Goal: Task Accomplishment & Management: Manage account settings

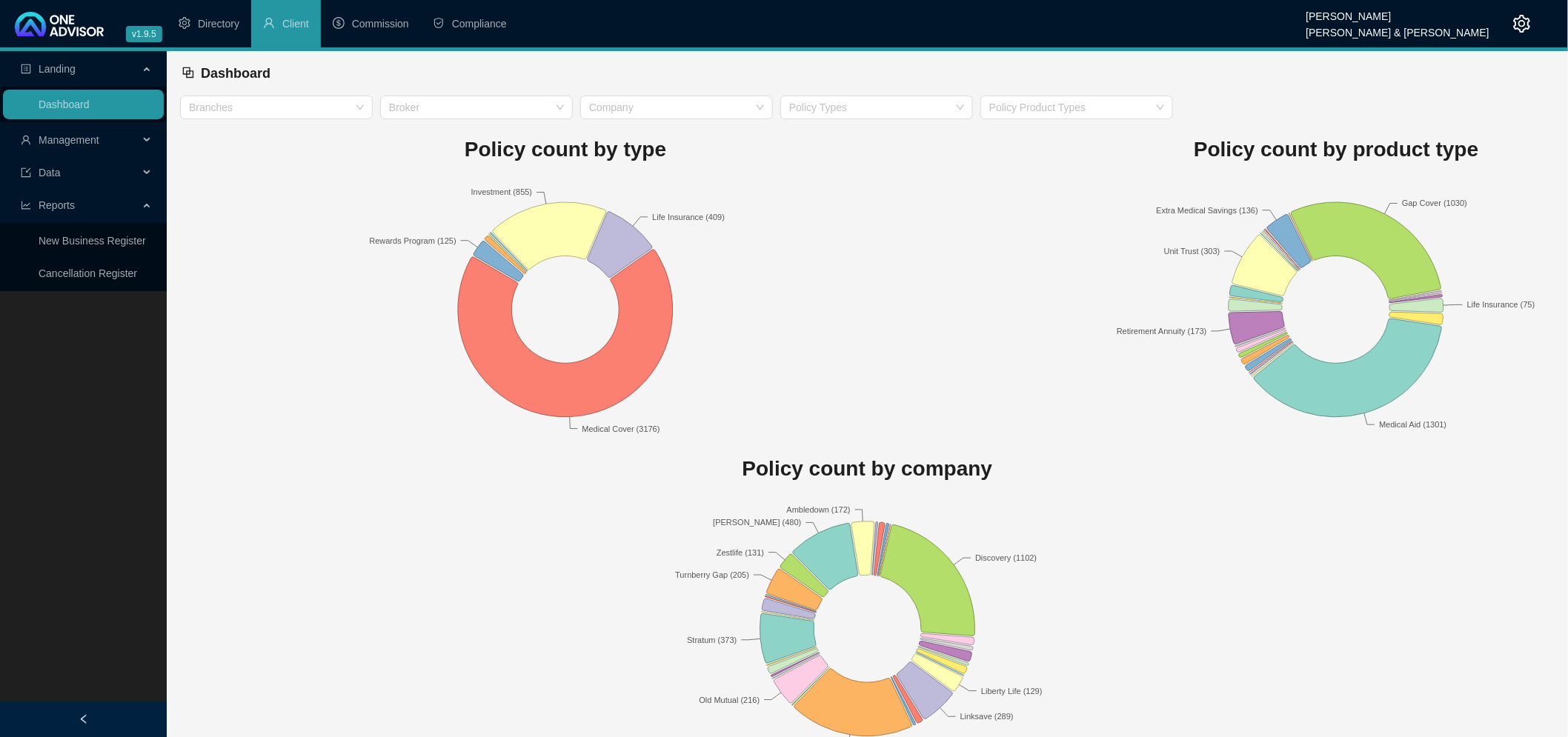
click at [92, 169] on span "Data" at bounding box center [79, 172] width 118 height 29
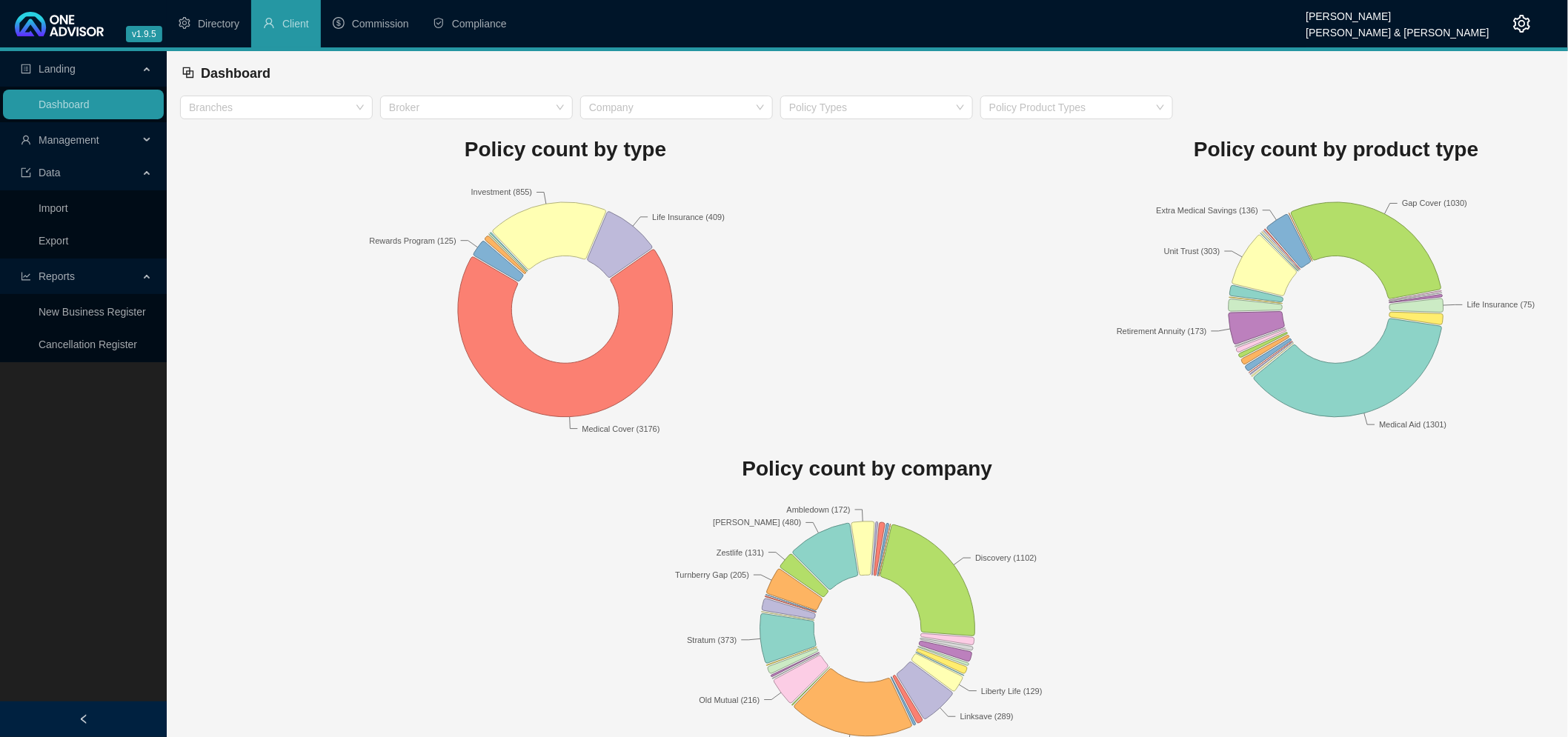
click at [86, 135] on span "Management" at bounding box center [69, 140] width 61 height 12
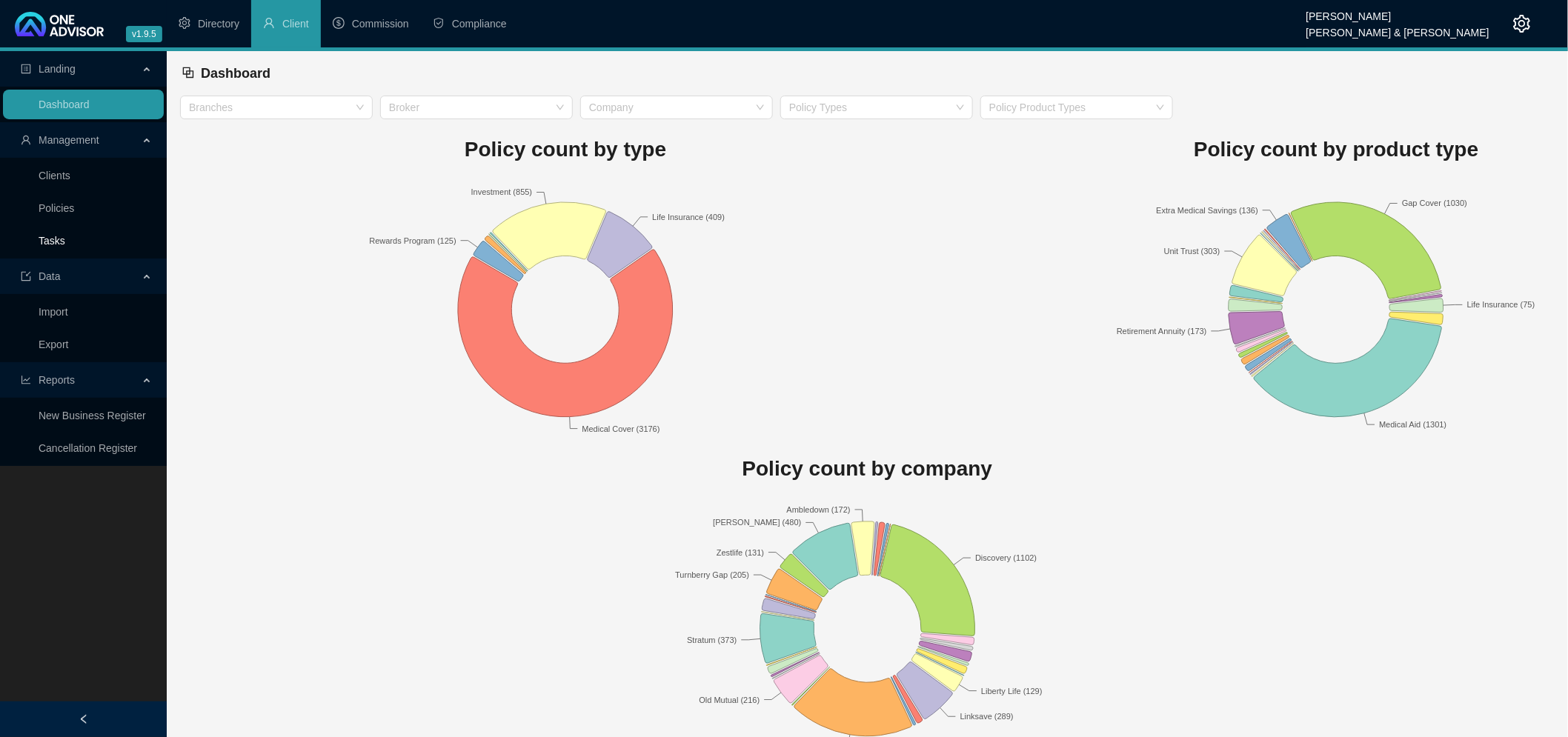
click at [65, 235] on link "Tasks" at bounding box center [51, 241] width 26 height 12
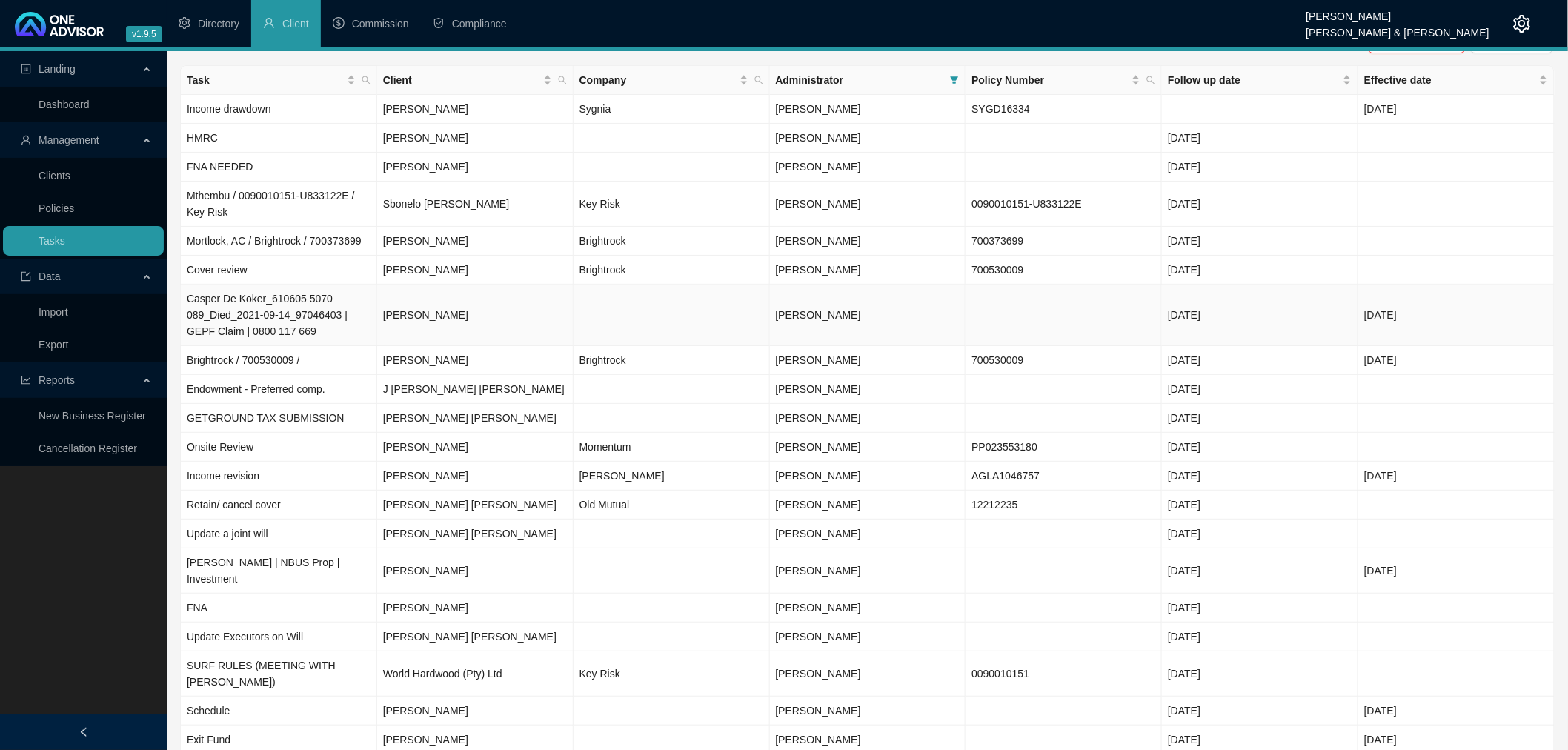
scroll to position [44, 0]
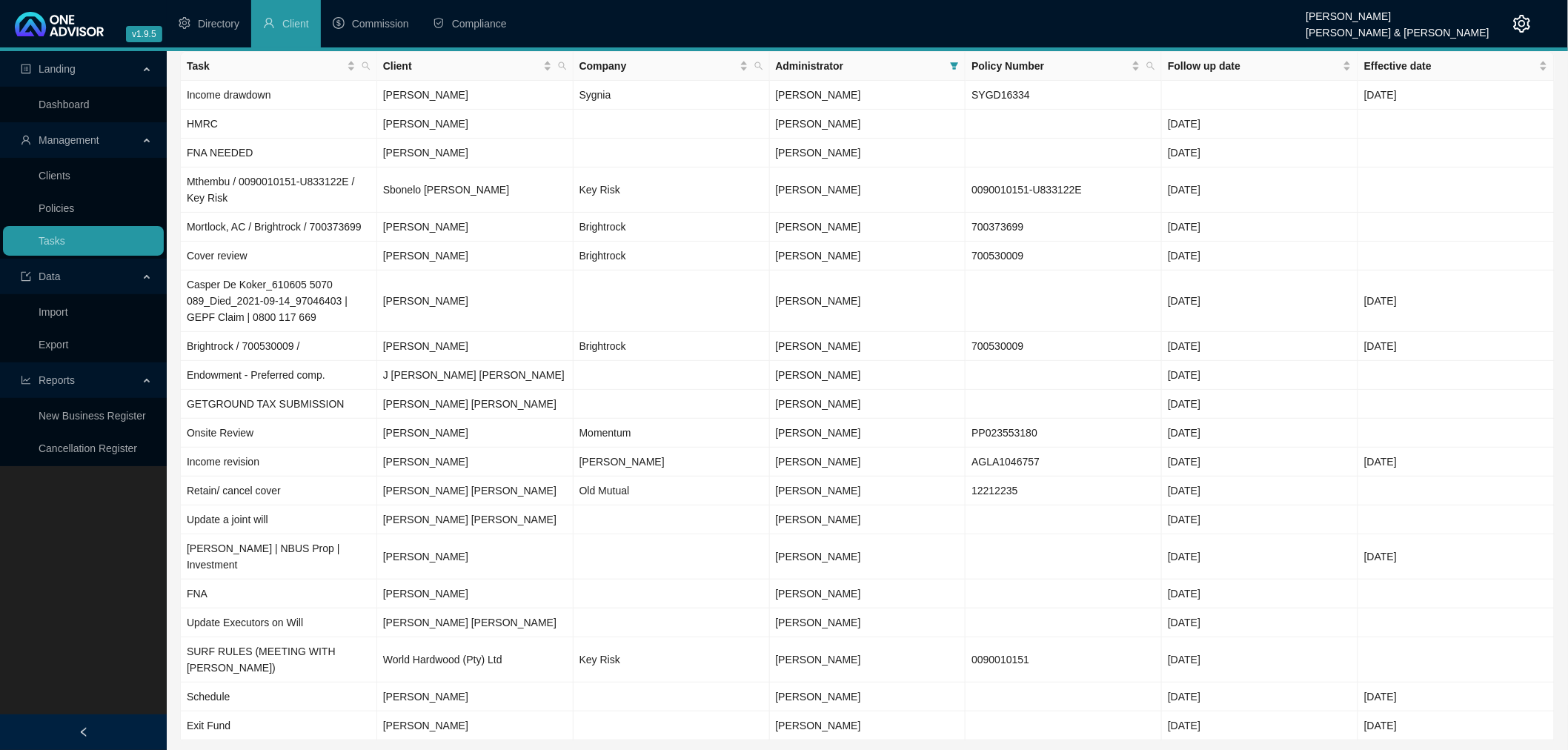
click at [1543, 749] on span "100 / page" at bounding box center [1517, 761] width 65 height 17
click at [1505, 655] on div "10 / page" at bounding box center [1517, 663] width 53 height 17
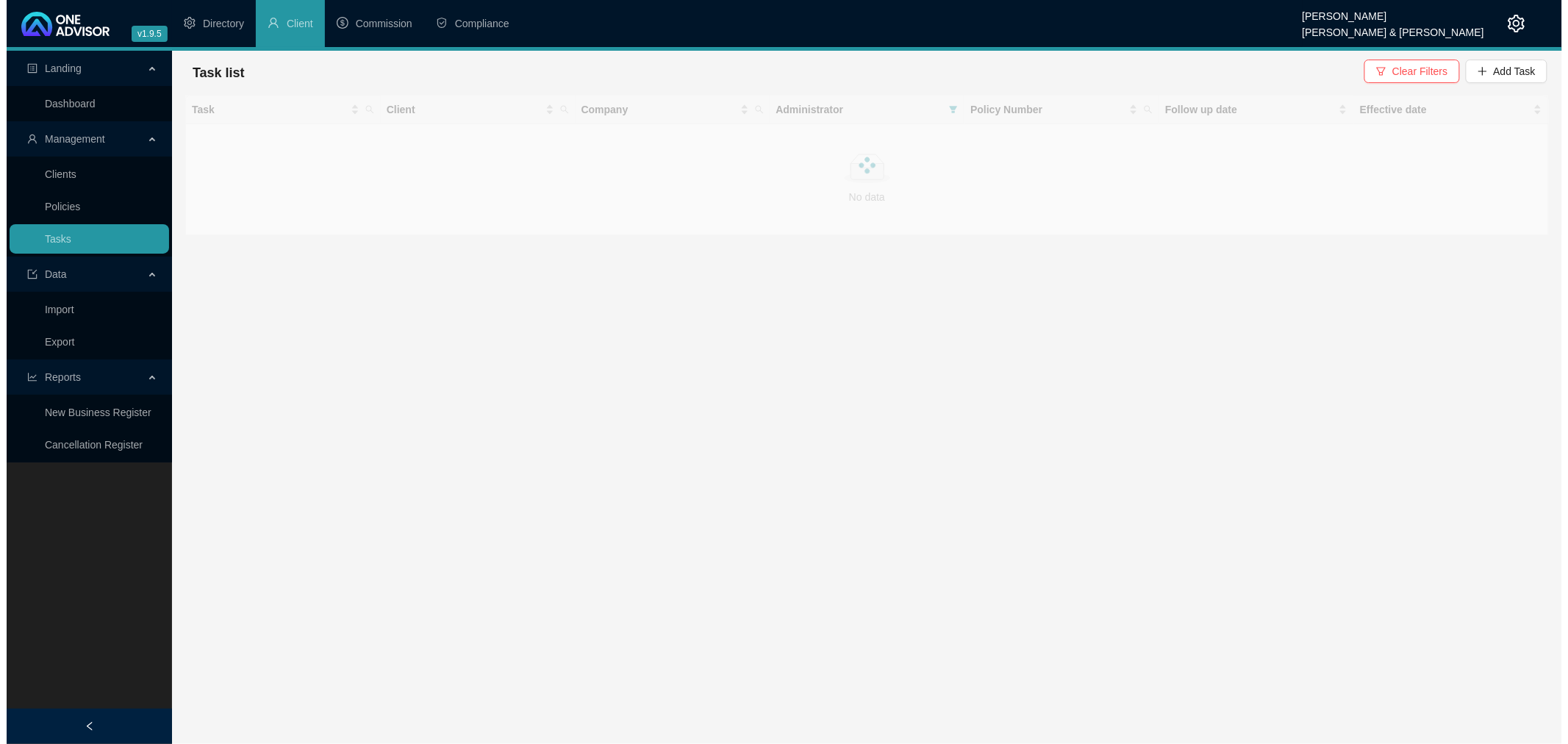
scroll to position [0, 0]
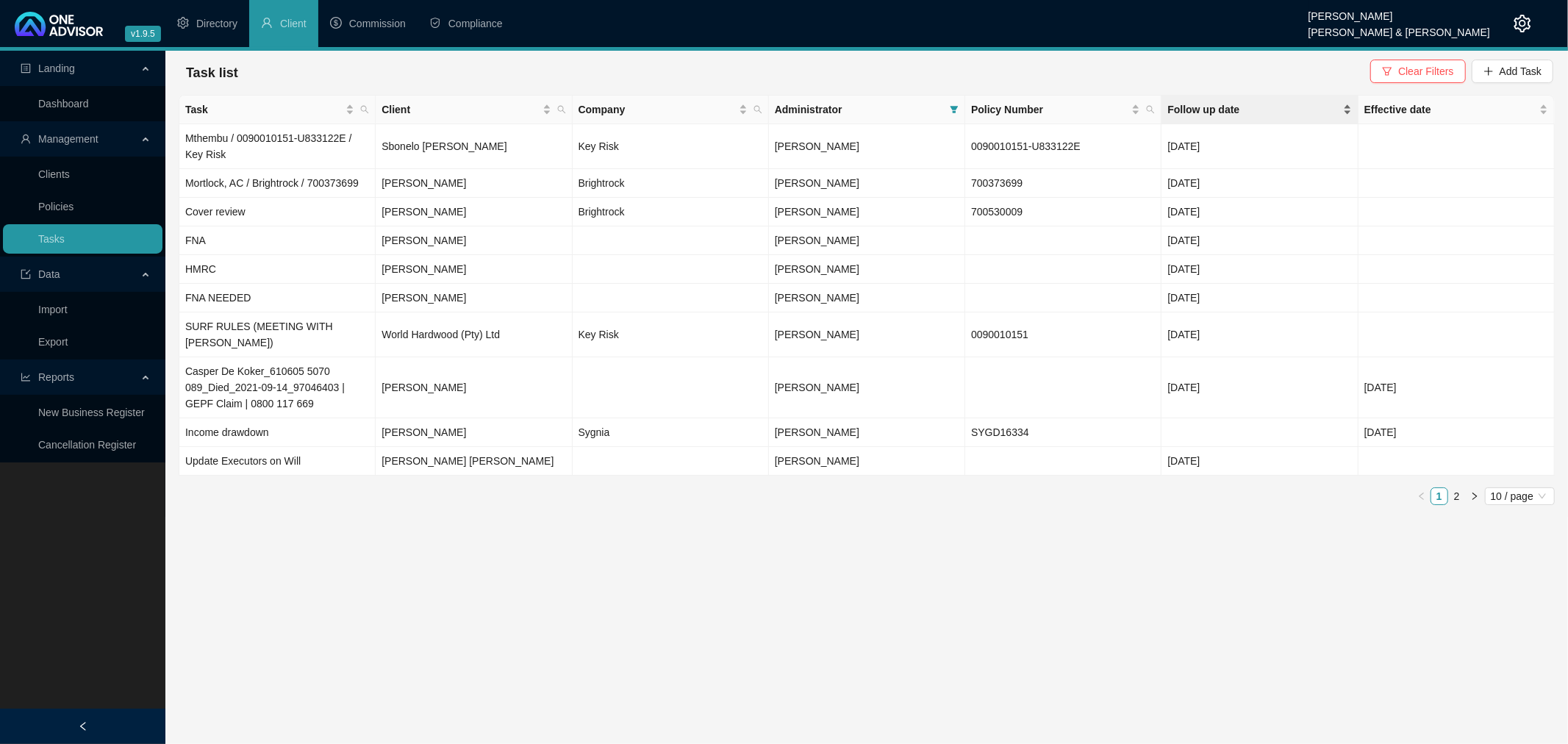
click at [1244, 104] on span "Follow up date" at bounding box center [1253, 109] width 172 height 17
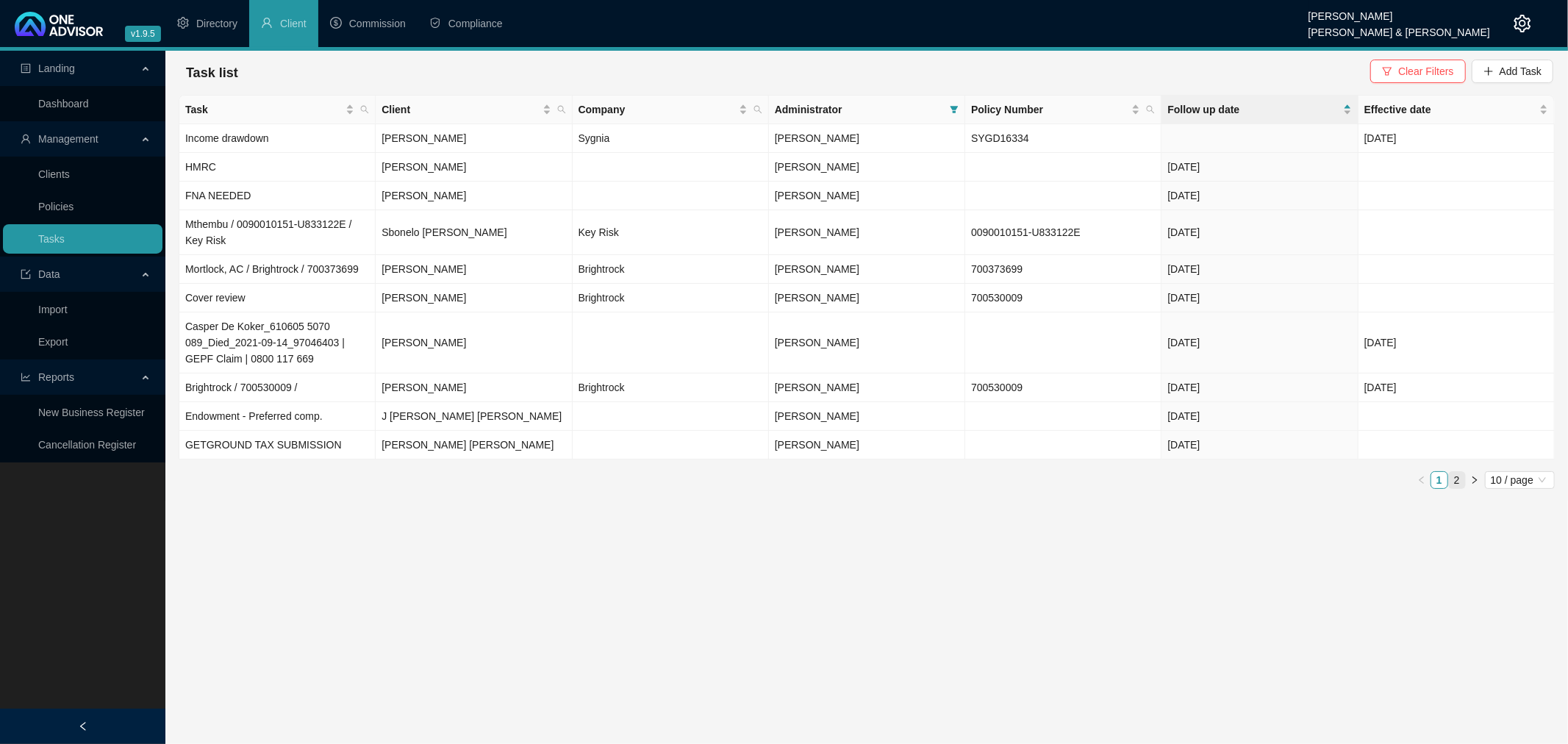
click at [1457, 482] on link "2" at bounding box center [1456, 479] width 17 height 17
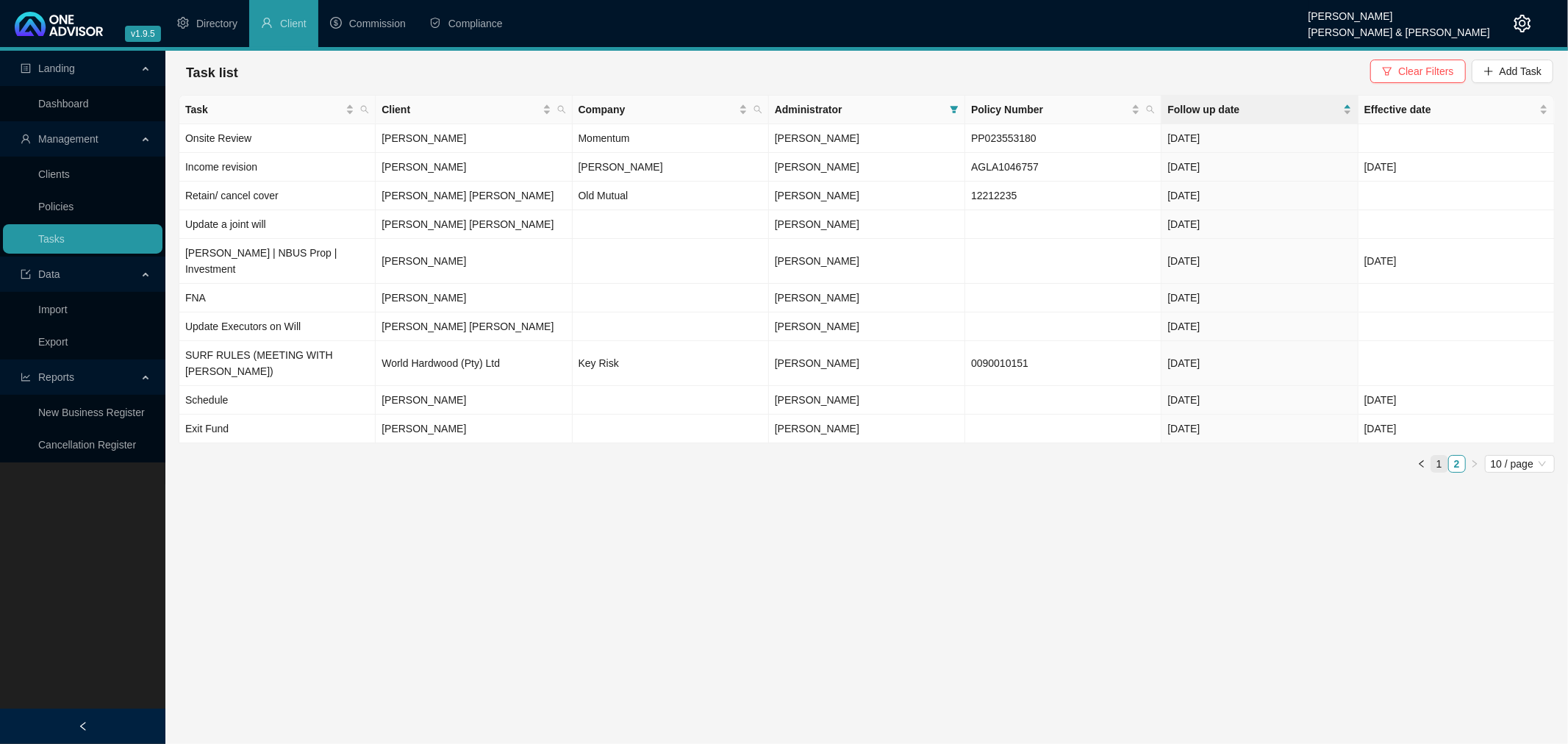
click at [1436, 455] on link "1" at bounding box center [1439, 463] width 17 height 17
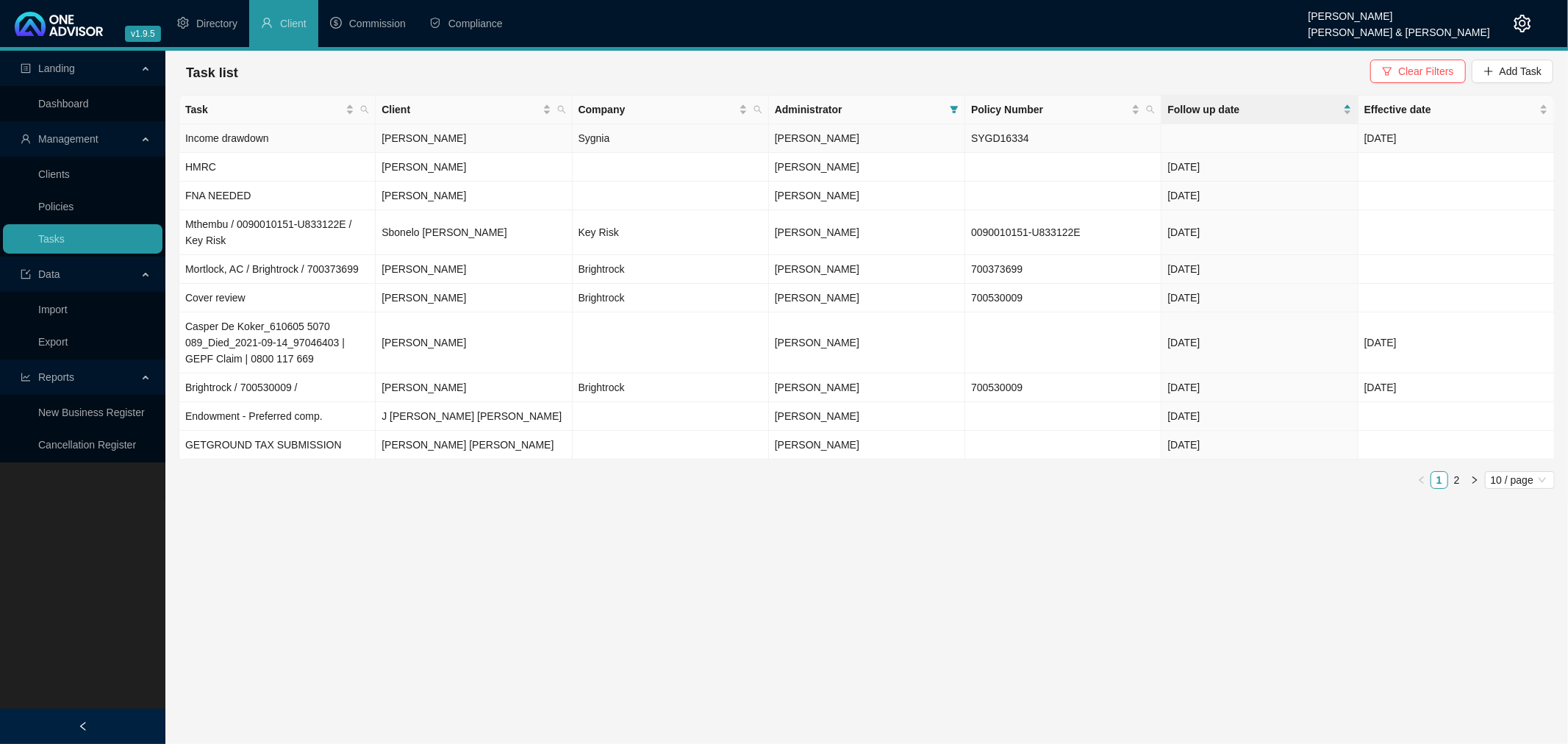
click at [330, 134] on td "Income drawdown" at bounding box center [277, 138] width 196 height 28
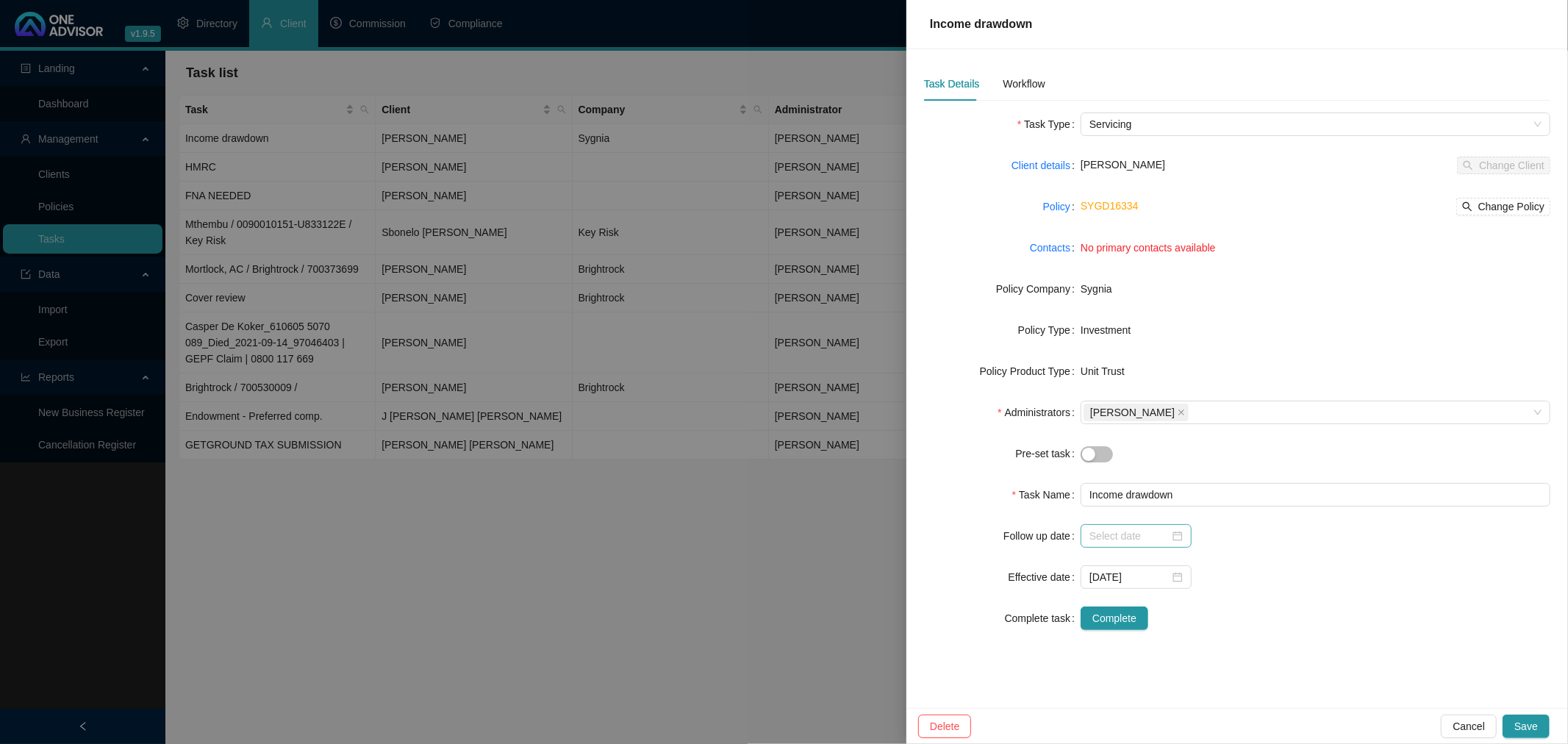
click at [1176, 537] on div at bounding box center [1136, 536] width 93 height 17
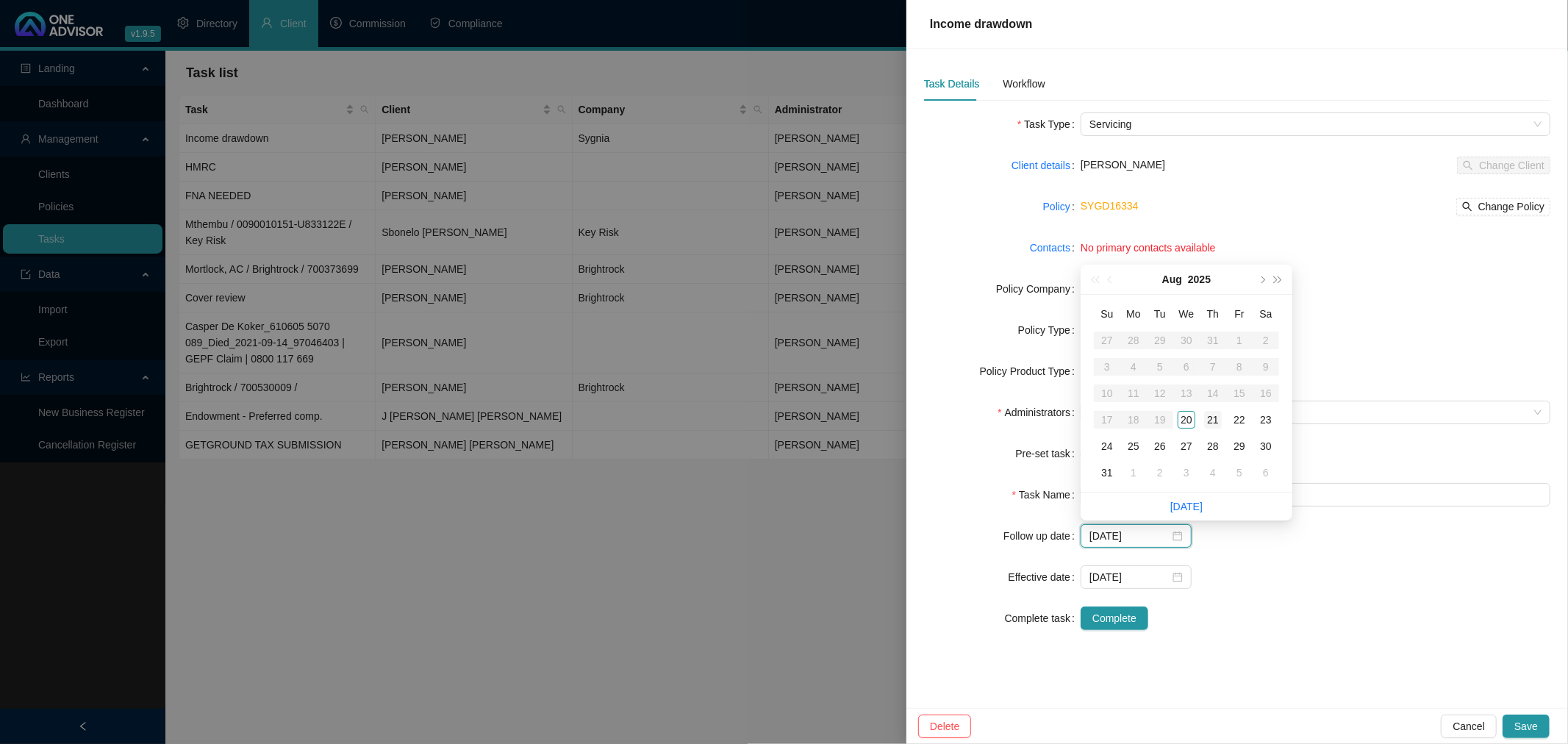
type input "[DATE]"
click at [1213, 420] on div "21" at bounding box center [1213, 419] width 18 height 18
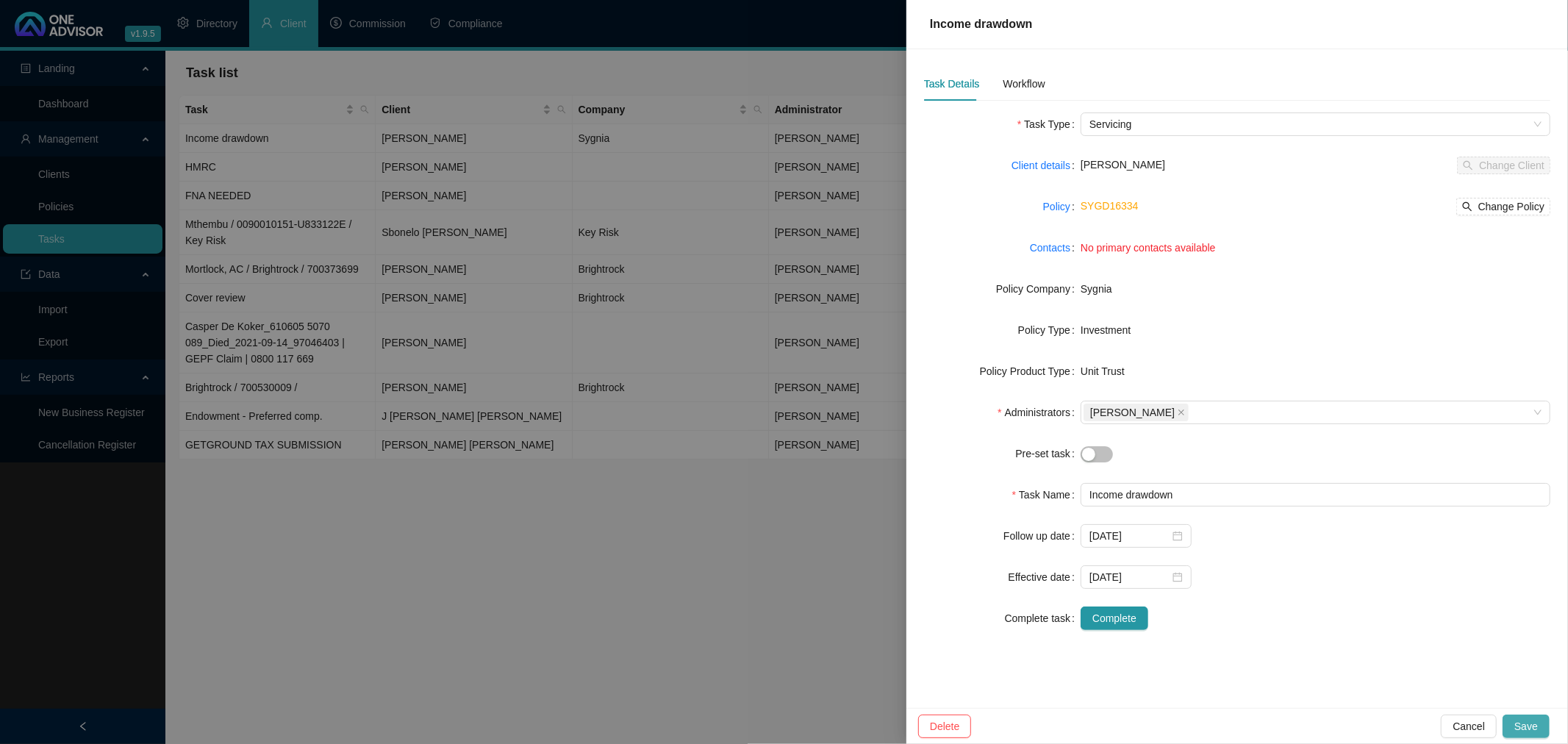
click at [1533, 725] on span "Save" at bounding box center [1526, 726] width 23 height 17
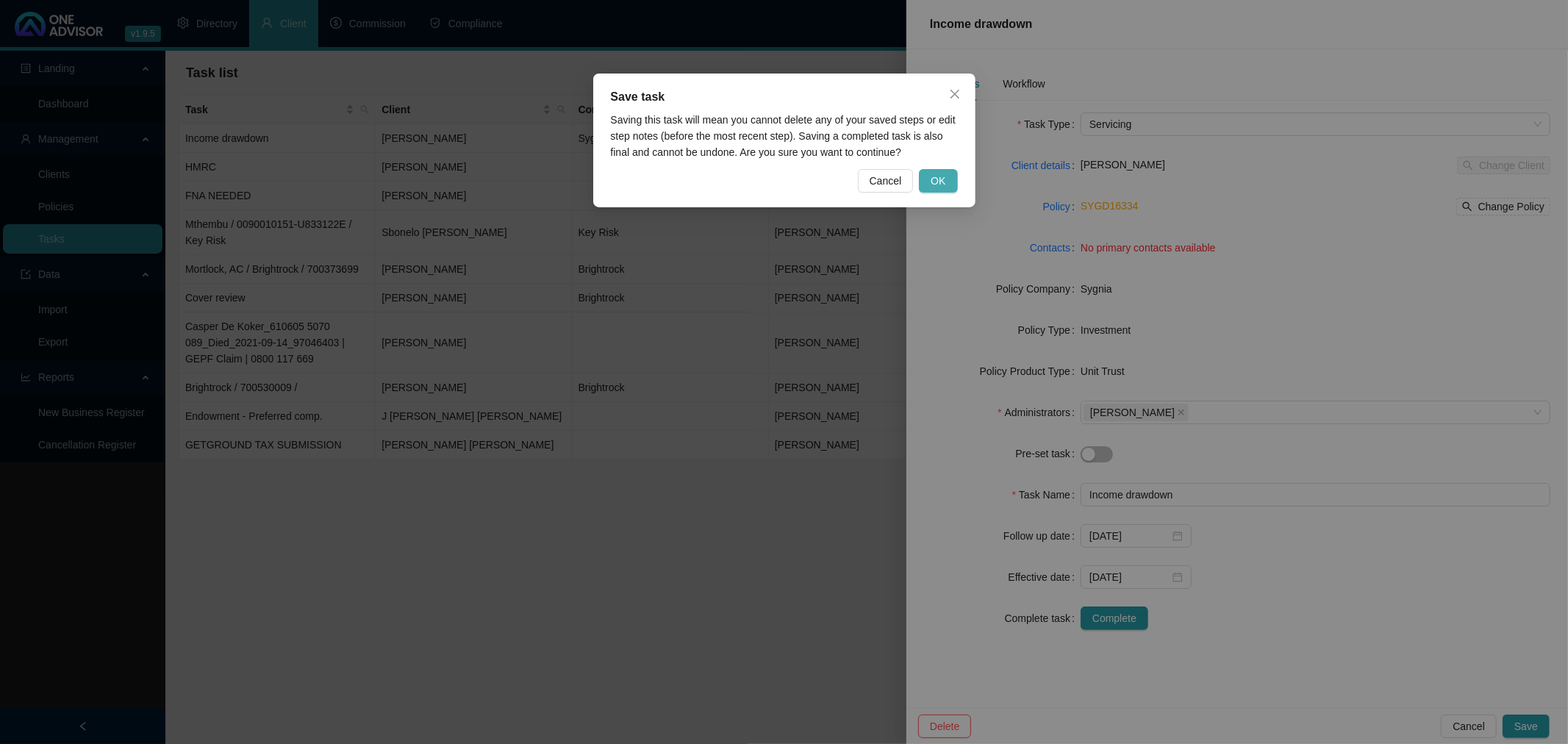
click at [945, 179] on button "OK" at bounding box center [938, 181] width 38 height 23
